Goal: Task Accomplishment & Management: Complete application form

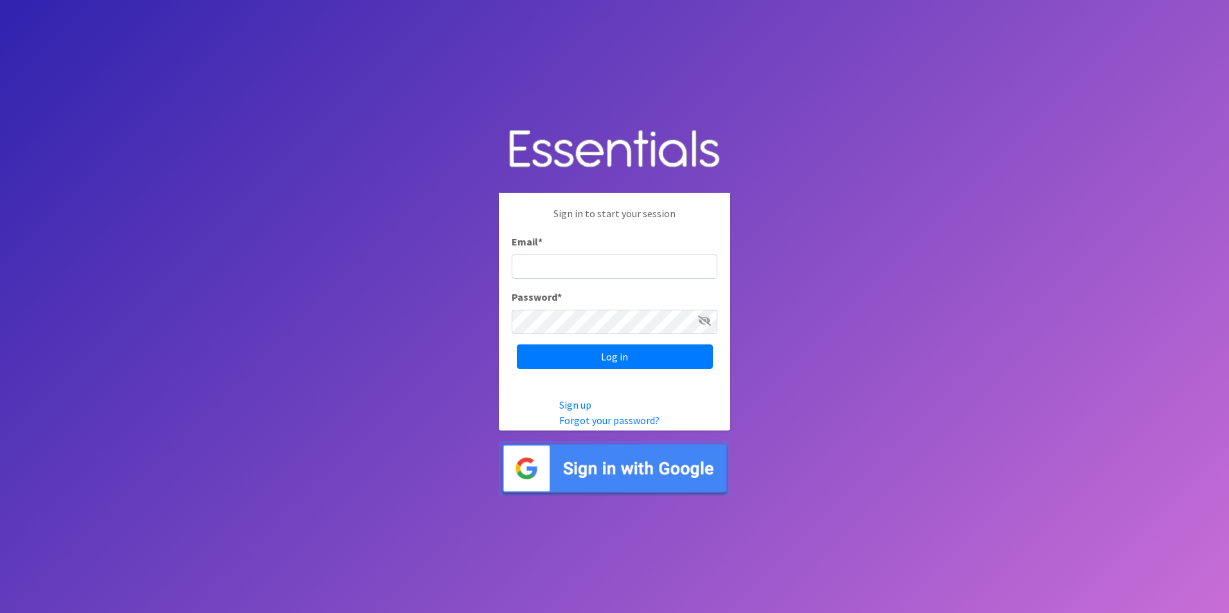
click at [554, 273] on input "Email *" at bounding box center [615, 267] width 206 height 24
type input "[EMAIL_ADDRESS][DOMAIN_NAME]"
click at [597, 306] on div "Password *" at bounding box center [615, 311] width 206 height 45
click at [698, 323] on icon at bounding box center [704, 321] width 13 height 10
click at [658, 357] on input "Log in" at bounding box center [615, 357] width 196 height 24
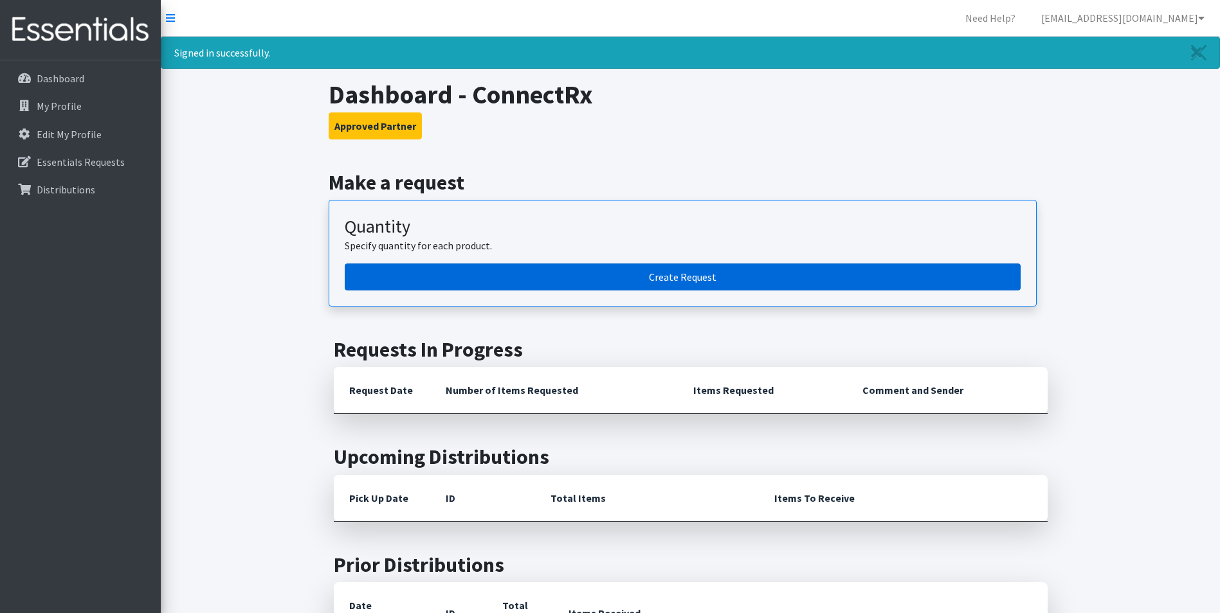
click at [673, 278] on link "Create Request" at bounding box center [683, 277] width 676 height 27
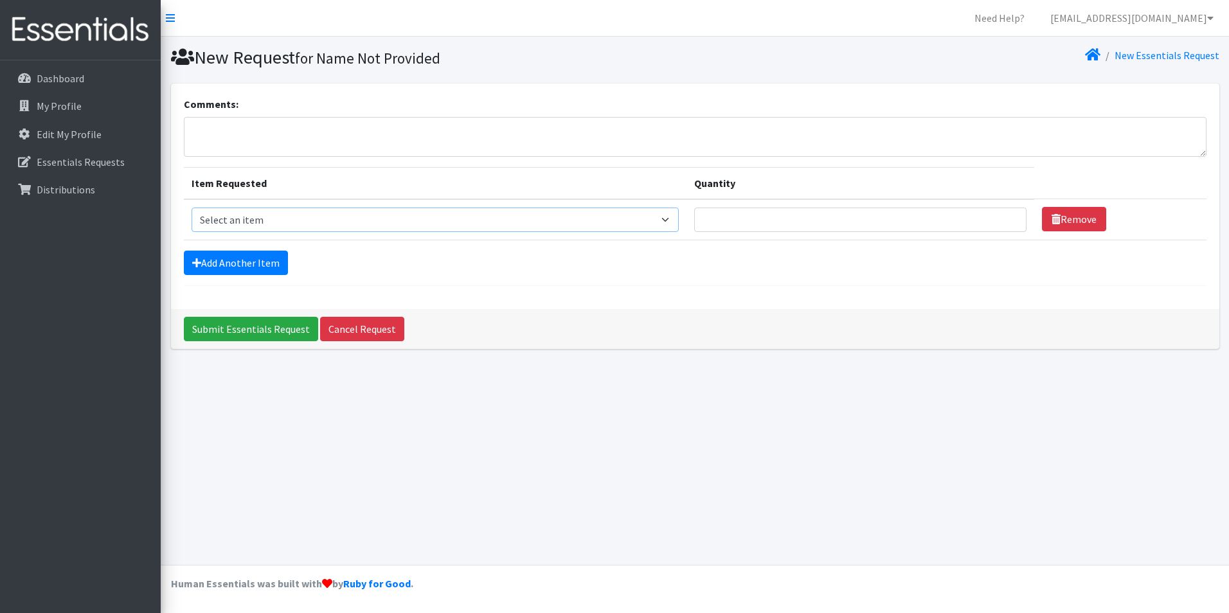
click at [599, 228] on select "Select an item Box - 2T-3T Pull-ups [200 Pull-ups/8 Packs] Box - 3T-4T Pull-ups…" at bounding box center [436, 220] width 488 height 24
click at [192, 208] on select "Select an item Box - 2T-3T Pull-ups [200 Pull-ups/8 Packs] Box - 3T-4T Pull-ups…" at bounding box center [436, 220] width 488 height 24
click at [818, 222] on input "Quantity" at bounding box center [860, 220] width 332 height 24
click at [678, 221] on select "Select an item Box - 2T-3T Pull-ups [200 Pull-ups/8 Packs] Box - 3T-4T Pull-ups…" at bounding box center [436, 220] width 488 height 24
select select "14389"
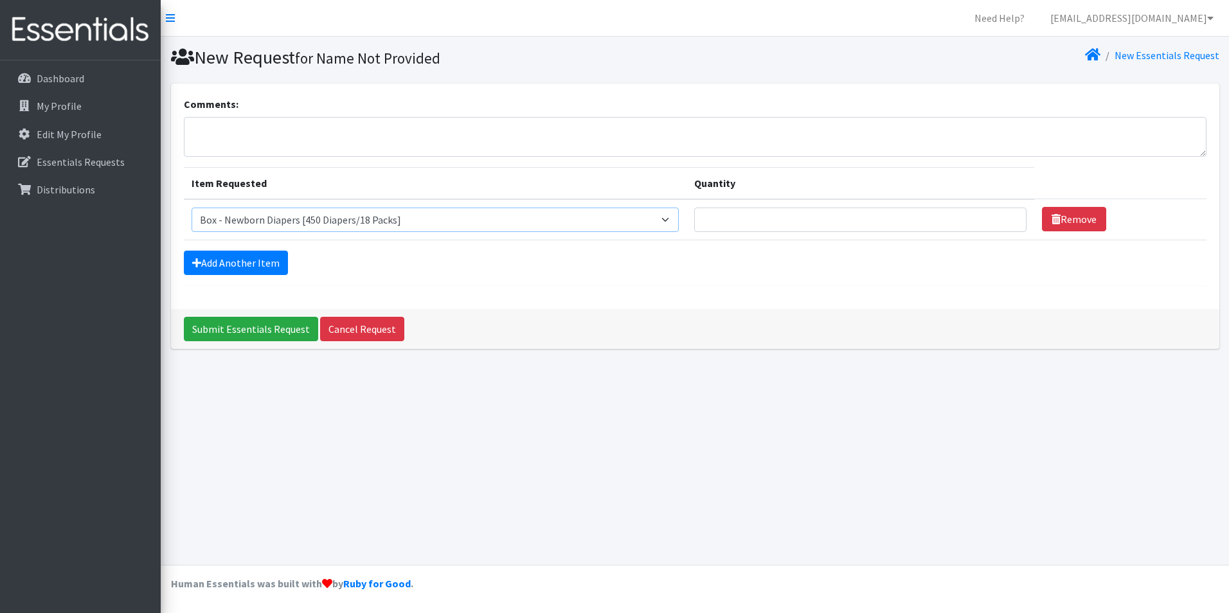
click at [192, 208] on select "Select an item Box - 2T-3T Pull-ups [200 Pull-ups/8 Packs] Box - 3T-4T Pull-ups…" at bounding box center [436, 220] width 488 height 24
click at [818, 216] on input "Quantity" at bounding box center [860, 220] width 332 height 24
click at [1004, 218] on input "1" at bounding box center [860, 220] width 332 height 24
type input "2"
click at [1004, 218] on input "2" at bounding box center [860, 220] width 332 height 24
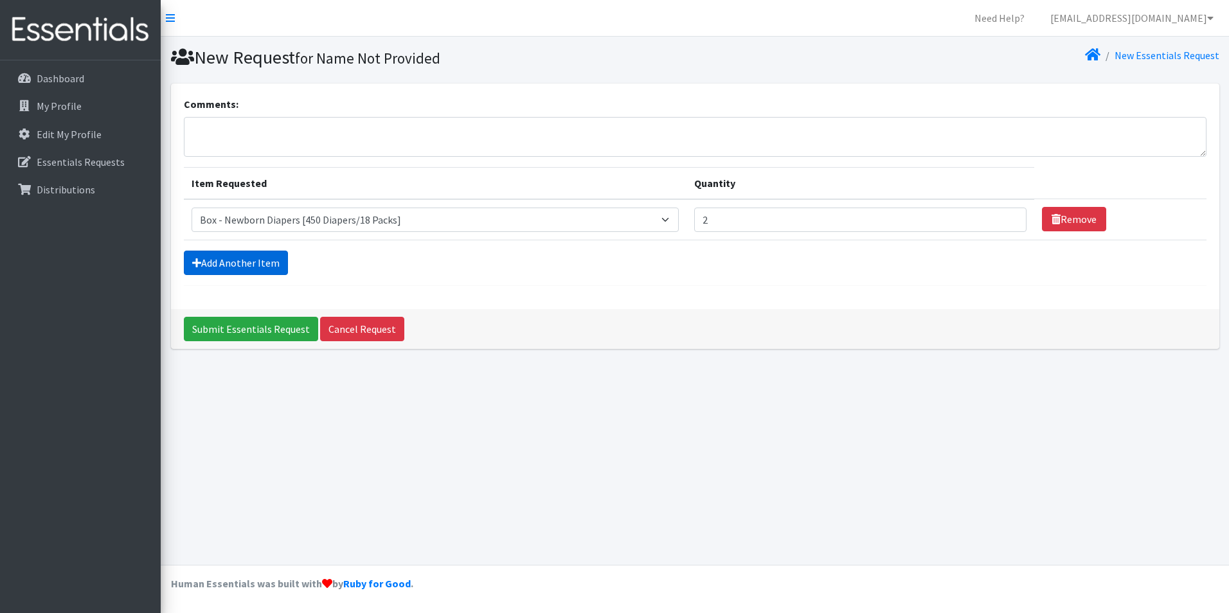
click at [266, 264] on link "Add Another Item" at bounding box center [236, 263] width 104 height 24
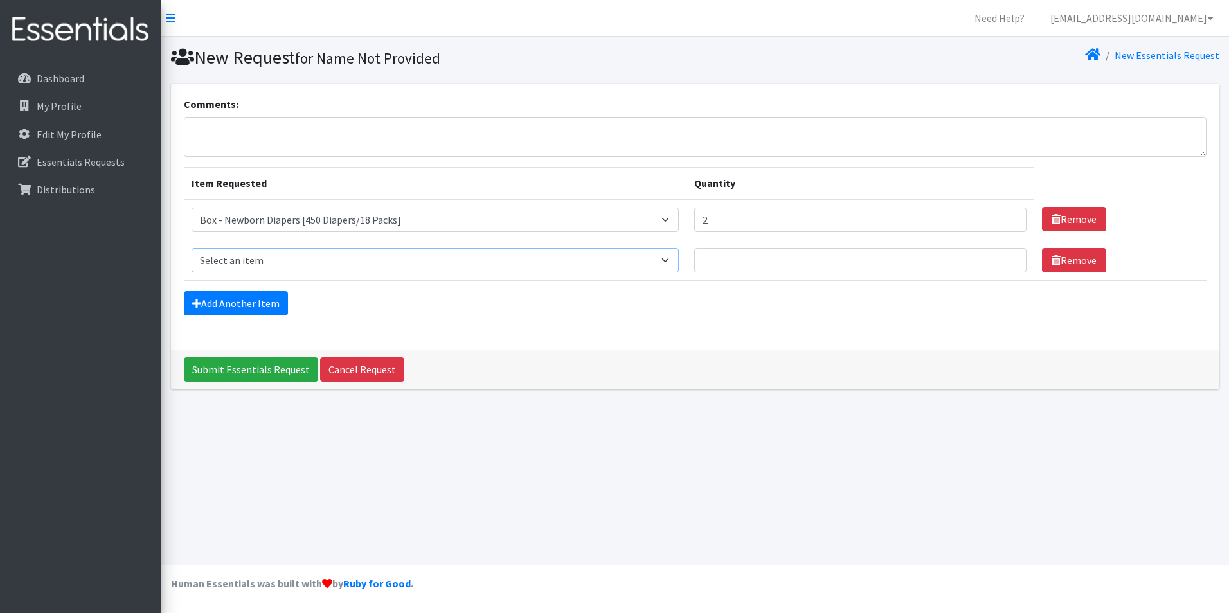
click at [675, 255] on select "Select an item Box - 2T-3T Pull-ups [200 Pull-ups/8 Packs] Box - 3T-4T Pull-ups…" at bounding box center [436, 260] width 488 height 24
select select "14392"
click at [192, 248] on select "Select an item Box - 2T-3T Pull-ups [200 Pull-ups/8 Packs] Box - 3T-4T Pull-ups…" at bounding box center [436, 260] width 488 height 24
click at [762, 257] on input "Quantity" at bounding box center [860, 260] width 332 height 24
click at [1007, 257] on input "1" at bounding box center [860, 260] width 332 height 24
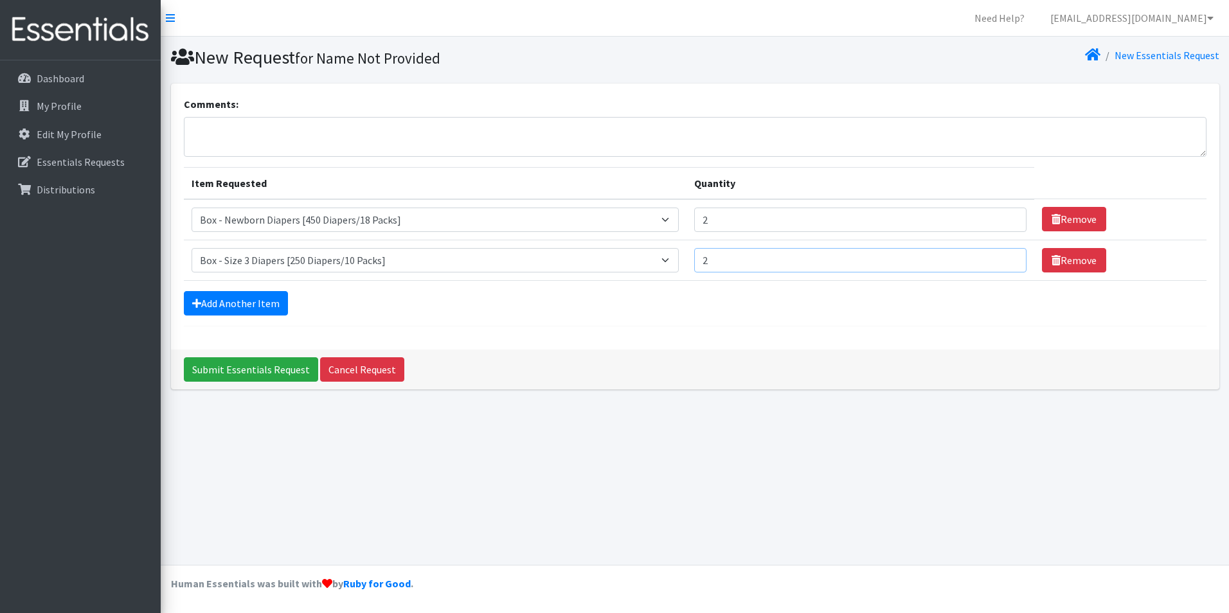
type input "2"
click at [1007, 257] on input "2" at bounding box center [860, 260] width 332 height 24
click at [278, 298] on link "Add Another Item" at bounding box center [236, 303] width 104 height 24
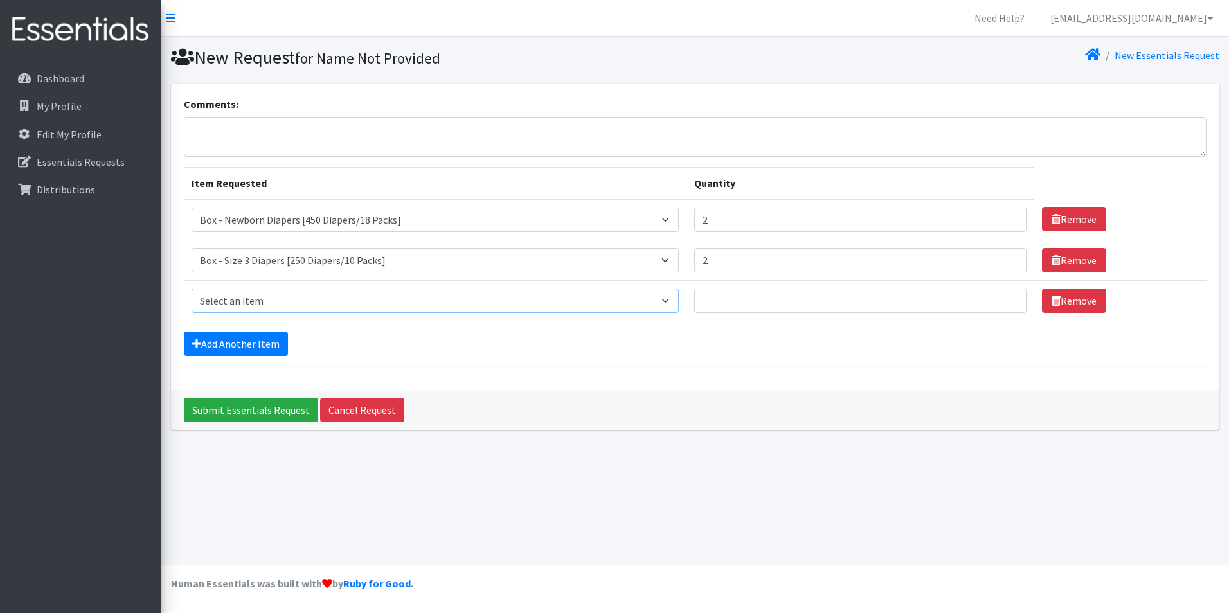
click at [320, 296] on select "Select an item Box - 2T-3T Pull-ups [200 Pull-ups/8 Packs] Box - 3T-4T Pull-ups…" at bounding box center [436, 301] width 488 height 24
select select "14393"
click at [192, 289] on select "Select an item Box - 2T-3T Pull-ups [200 Pull-ups/8 Packs] Box - 3T-4T Pull-ups…" at bounding box center [436, 301] width 488 height 24
click at [742, 304] on input "Quantity" at bounding box center [860, 301] width 332 height 24
type input "2"
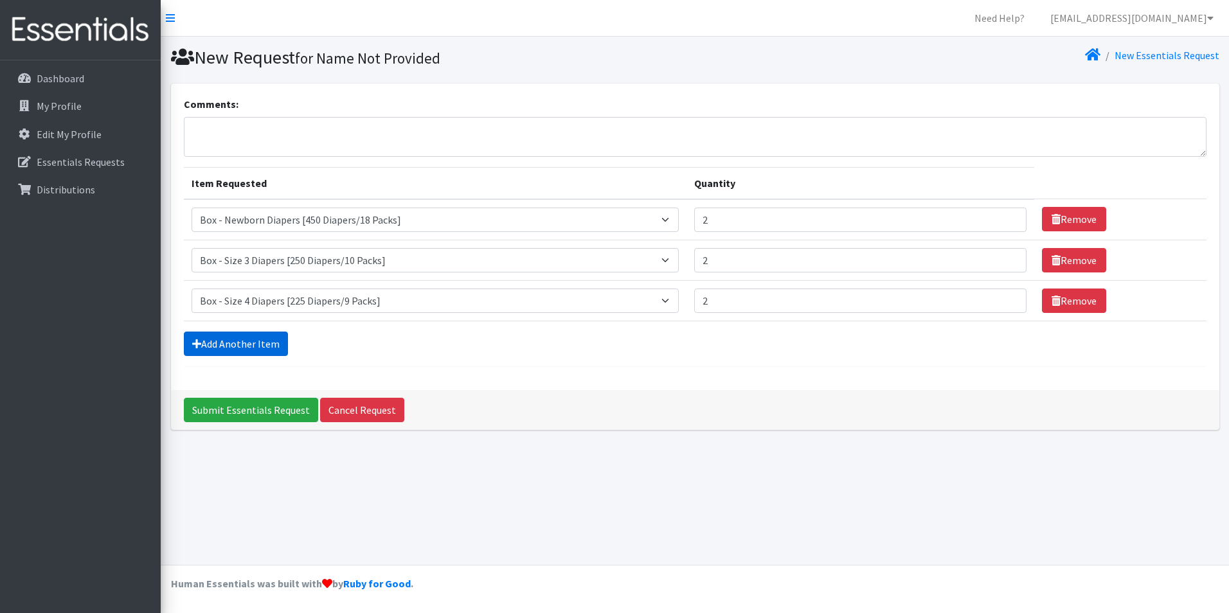
click at [261, 341] on link "Add Another Item" at bounding box center [236, 344] width 104 height 24
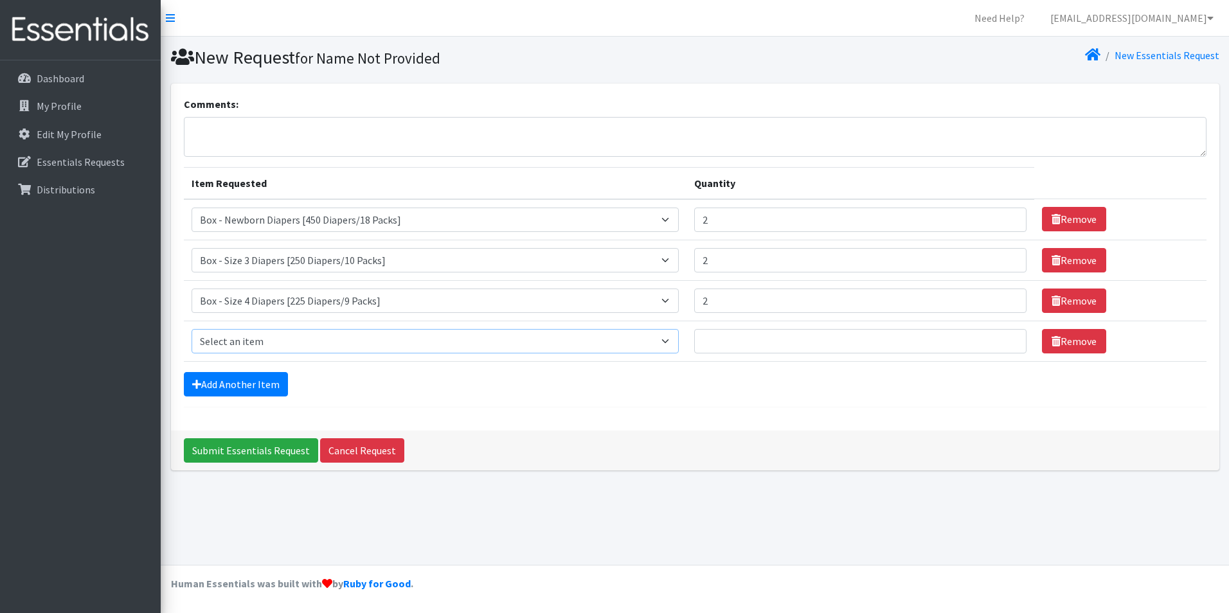
click at [284, 341] on select "Select an item Box - 2T-3T Pull-ups [200 Pull-ups/8 Packs] Box - 3T-4T Pull-ups…" at bounding box center [436, 341] width 488 height 24
select select "14394"
click at [192, 329] on select "Select an item Box - 2T-3T Pull-ups [200 Pull-ups/8 Packs] Box - 3T-4T Pull-ups…" at bounding box center [436, 341] width 488 height 24
click at [738, 336] on input "Quantity" at bounding box center [860, 341] width 332 height 24
type input "1"
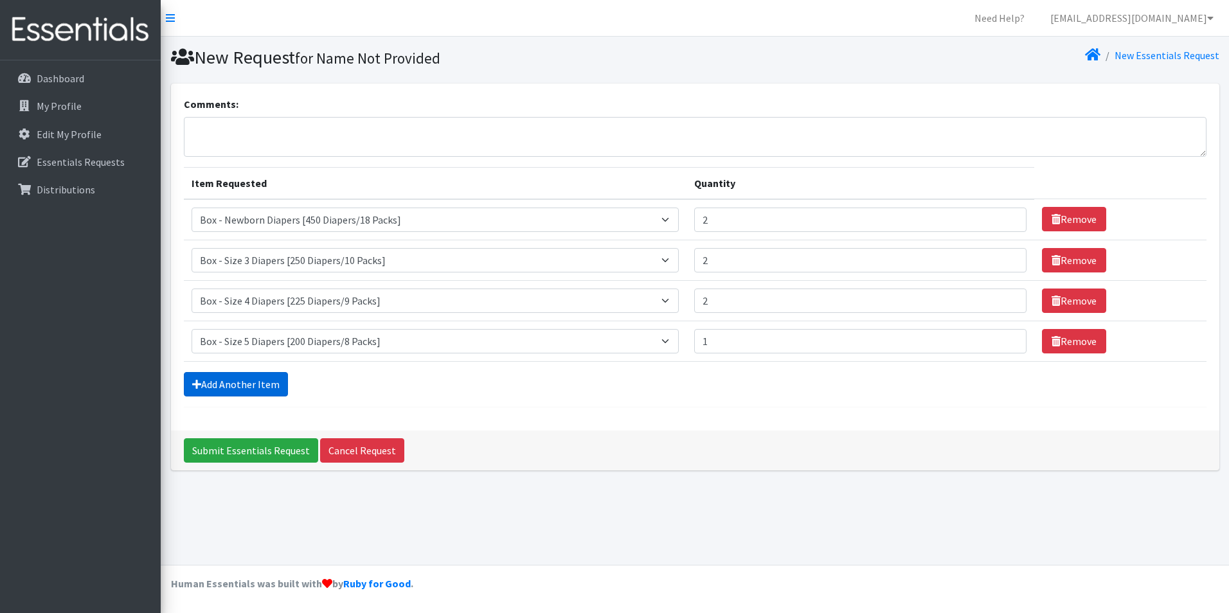
click at [233, 379] on link "Add Another Item" at bounding box center [236, 384] width 104 height 24
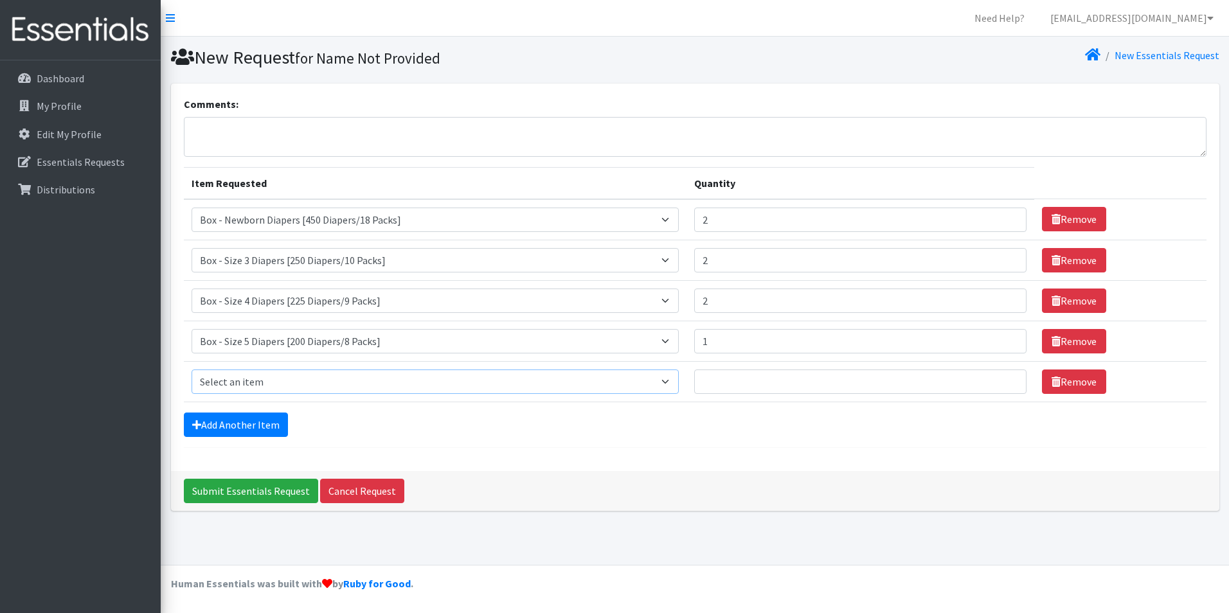
click at [252, 381] on select "Select an item Box - 2T-3T Pull-ups [200 Pull-ups/8 Packs] Box - 3T-4T Pull-ups…" at bounding box center [436, 382] width 488 height 24
select select "14399"
click at [192, 370] on select "Select an item Box - 2T-3T Pull-ups [200 Pull-ups/8 Packs] Box - 3T-4T Pull-ups…" at bounding box center [436, 382] width 488 height 24
click at [714, 377] on input "Quantity" at bounding box center [860, 382] width 332 height 24
type input "1"
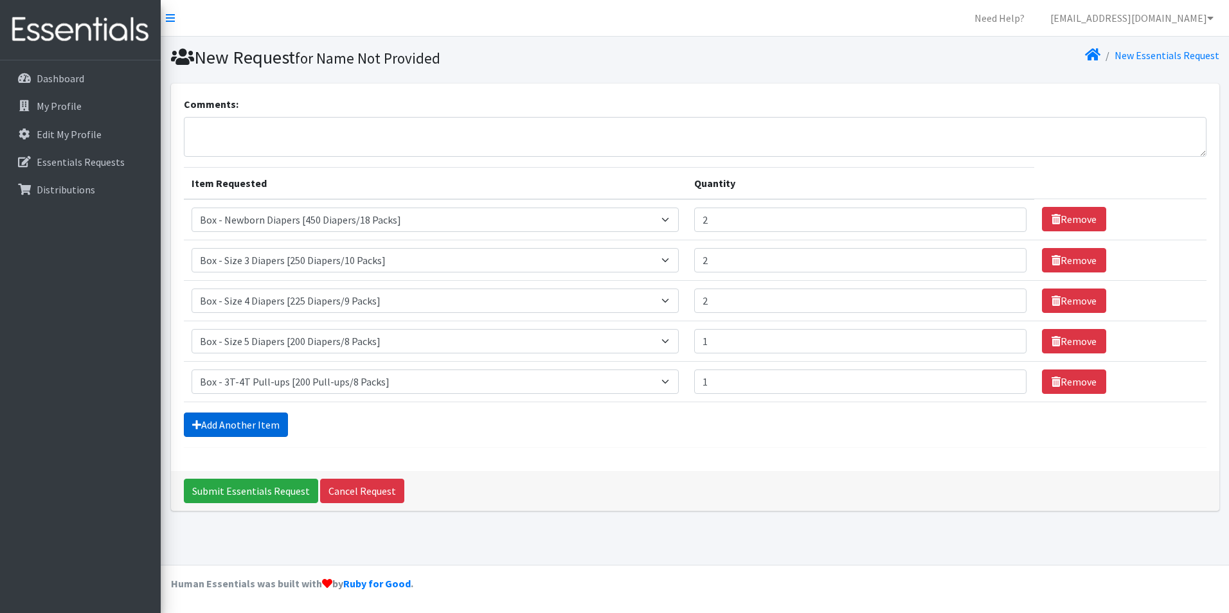
click at [260, 426] on link "Add Another Item" at bounding box center [236, 425] width 104 height 24
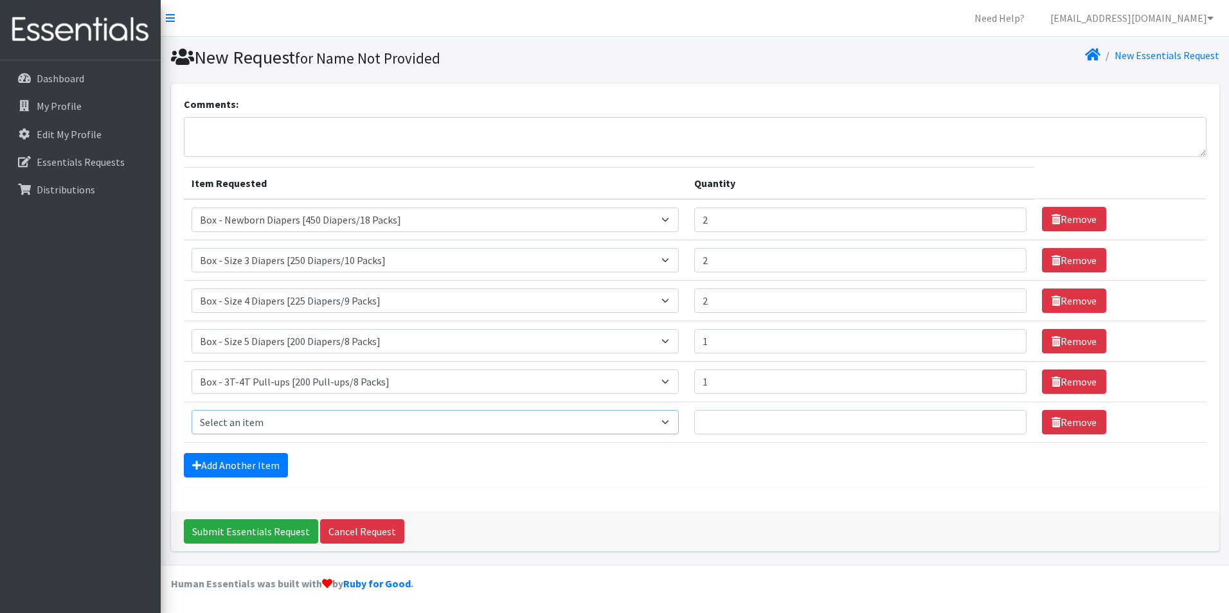
click at [678, 423] on select "Select an item Box - 2T-3T Pull-ups [200 Pull-ups/8 Packs] Box - 3T-4T Pull-ups…" at bounding box center [436, 422] width 488 height 24
select select "14401"
click at [192, 410] on select "Select an item Box - 2T-3T Pull-ups [200 Pull-ups/8 Packs] Box - 3T-4T Pull-ups…" at bounding box center [436, 422] width 488 height 24
click at [727, 421] on input "Quantity" at bounding box center [860, 422] width 332 height 24
type input "2"
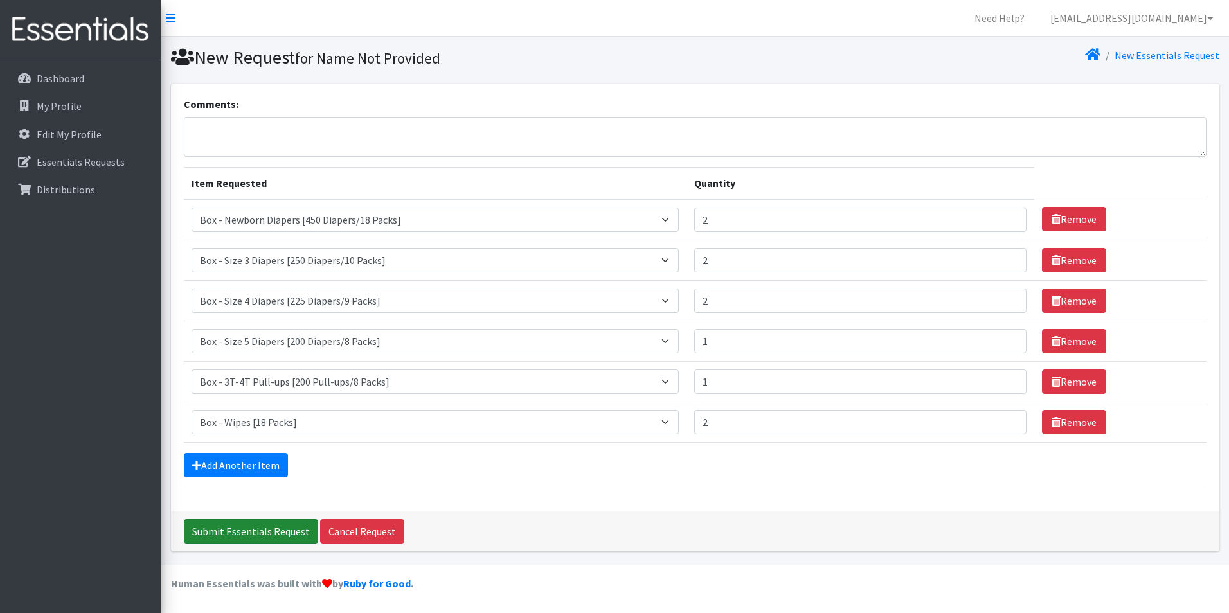
click at [237, 531] on input "Submit Essentials Request" at bounding box center [251, 531] width 134 height 24
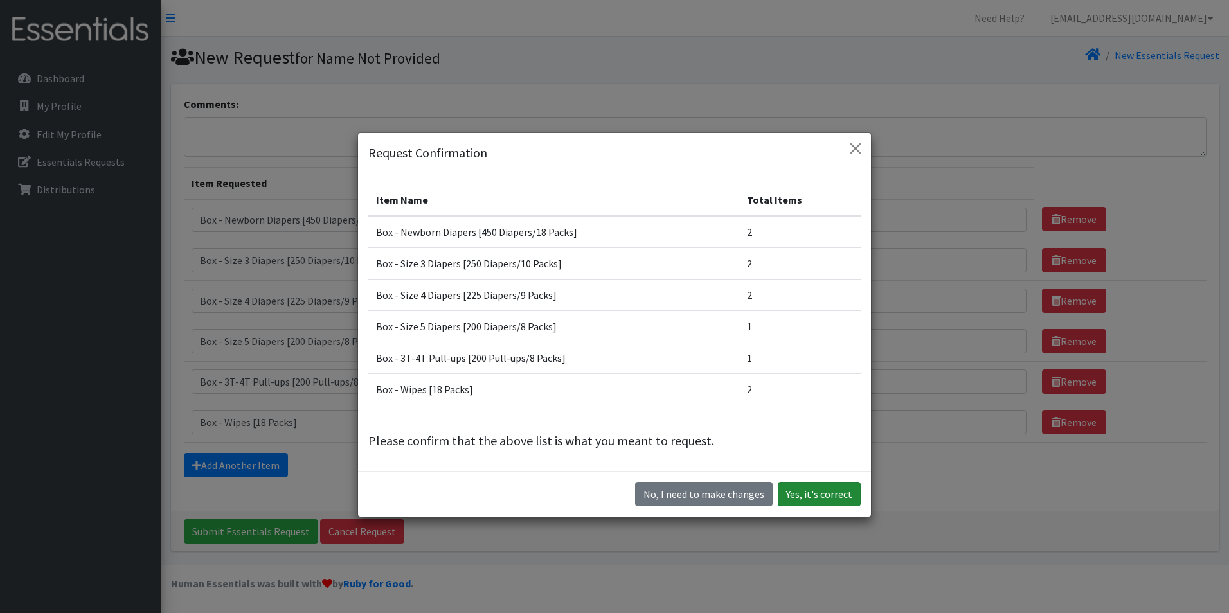
click at [823, 494] on button "Yes, it's correct" at bounding box center [819, 494] width 83 height 24
